Goal: Check status

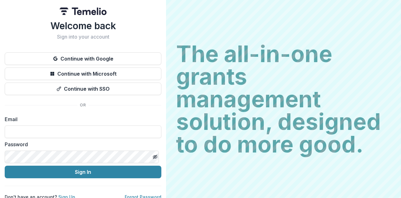
click at [44, 130] on input at bounding box center [83, 131] width 157 height 13
type input "**********"
click at [60, 170] on button "Sign In" at bounding box center [83, 171] width 157 height 13
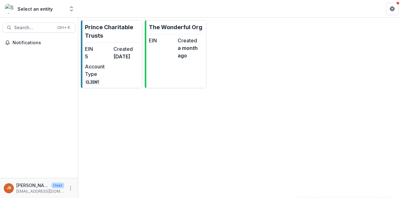
click at [117, 55] on dd "[DATE]" at bounding box center [126, 57] width 26 height 8
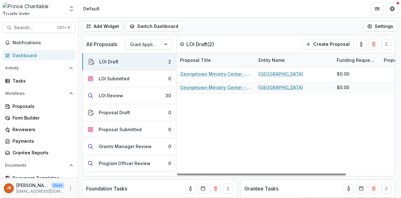
click at [115, 96] on div "LOI Review" at bounding box center [111, 95] width 24 height 7
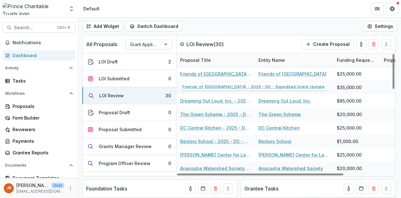
click at [225, 72] on link "Friends of [GEOGRAPHIC_DATA] - 2025 - DC - Expedited Grant Update" at bounding box center [215, 74] width 71 height 7
